Goal: Transaction & Acquisition: Purchase product/service

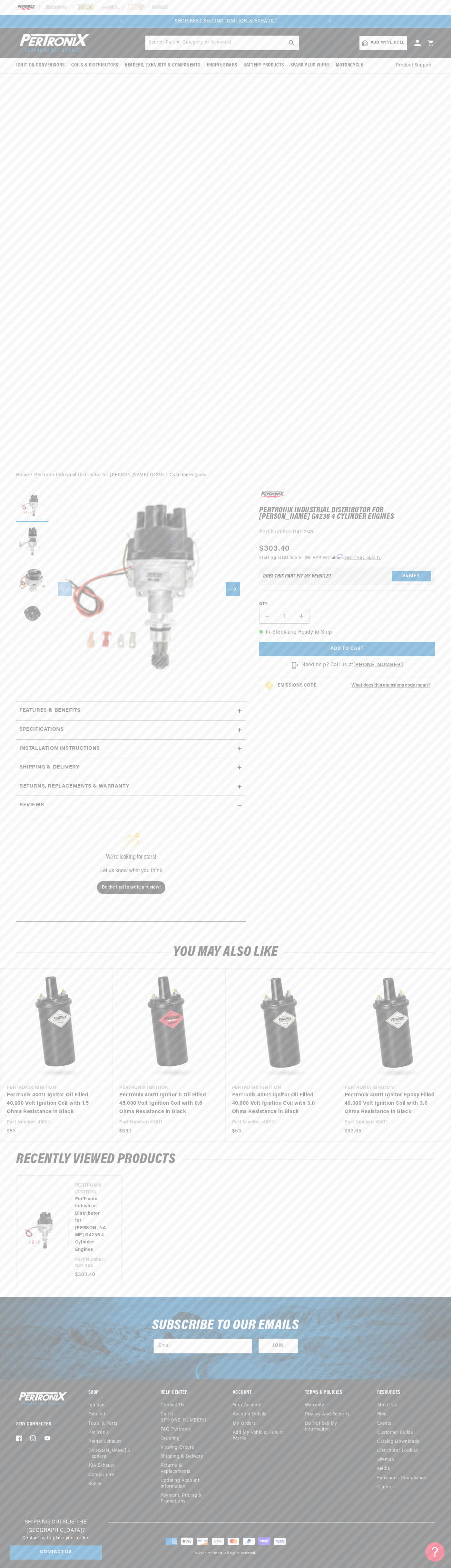
click at [384, 3] on div at bounding box center [225, 8] width 451 height 15
click at [425, 1116] on link "PerTronix 40611 Ignitor Epoxy Filled 40,000 Volt Ignition Coil with 3.0 Ohms Re…" at bounding box center [391, 1103] width 93 height 25
click at [325, 1567] on html "Skip to content Your cart Your cart is empty Get the right parts the first time…" at bounding box center [225, 784] width 451 height 1568
click at [14, 296] on div "Ignition Conversions Shop by Feature Ignitor© The Original Ignitor© Ignitor© II" at bounding box center [225, 247] width 451 height 439
